Goal: Task Accomplishment & Management: Manage account settings

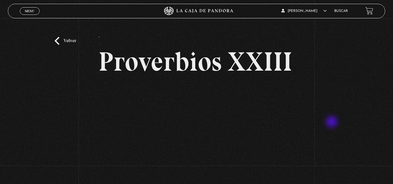
scroll to position [35, 0]
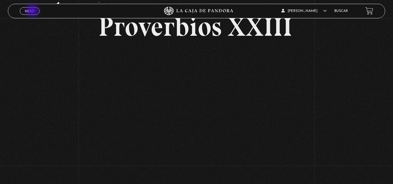
click at [33, 11] on span "Menu" at bounding box center [30, 10] width 10 height 3
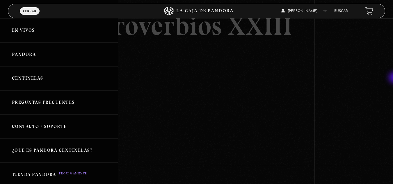
scroll to position [27, 0]
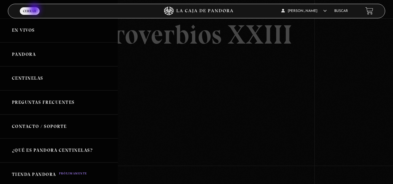
click at [35, 10] on span "Cerrar" at bounding box center [29, 10] width 13 height 3
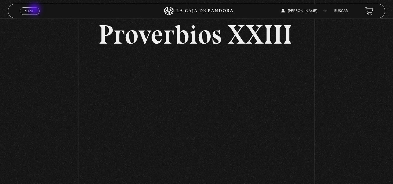
click at [35, 10] on link "Menu Cerrar" at bounding box center [30, 11] width 20 height 8
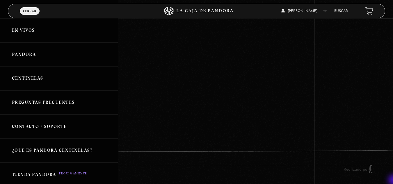
scroll to position [112, 0]
click at [30, 12] on span "Cerrar" at bounding box center [29, 10] width 13 height 3
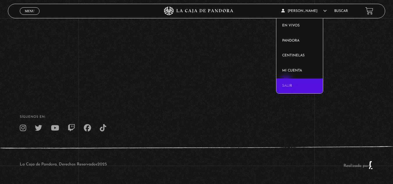
click at [287, 83] on link "Salir" at bounding box center [299, 86] width 47 height 15
